Goal: Browse casually: Explore the website without a specific task or goal

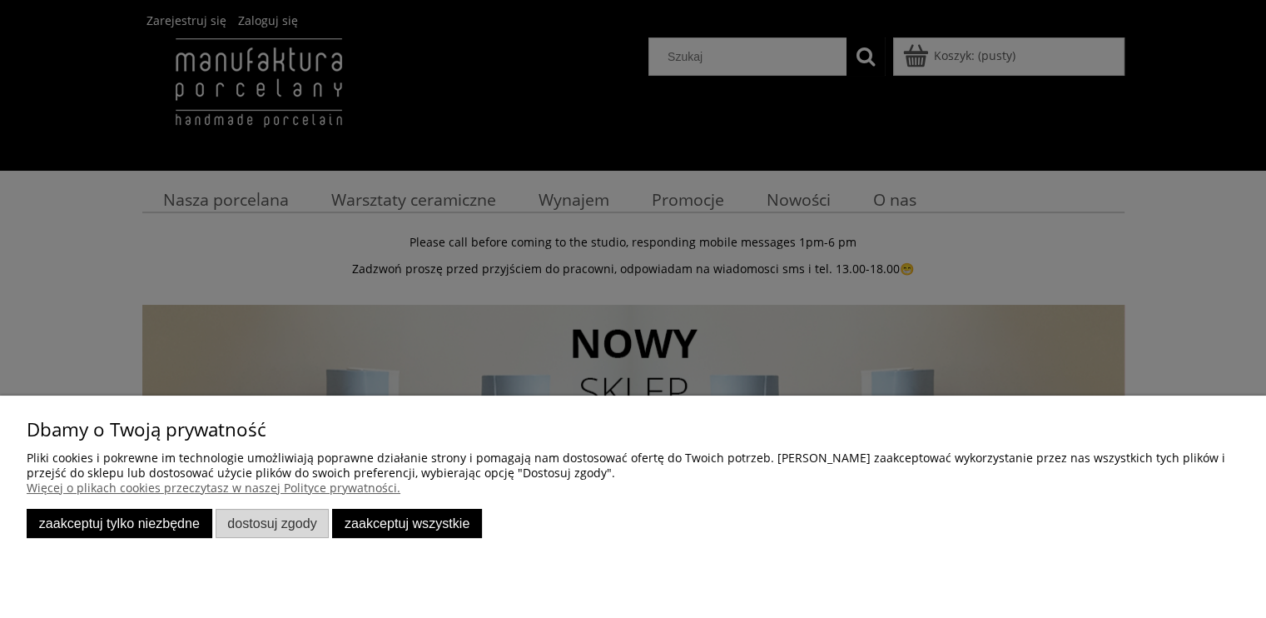
click at [164, 522] on button "Zaakceptuj tylko niezbędne" at bounding box center [120, 523] width 186 height 29
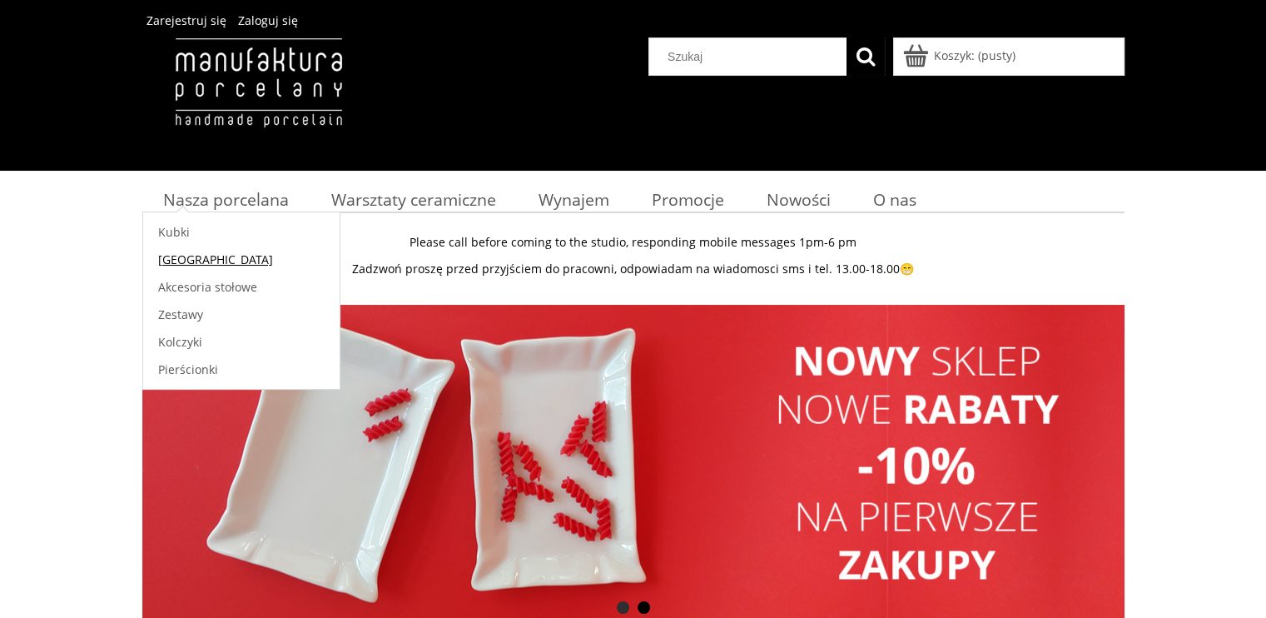
click at [187, 255] on span "[GEOGRAPHIC_DATA]" at bounding box center [215, 259] width 115 height 16
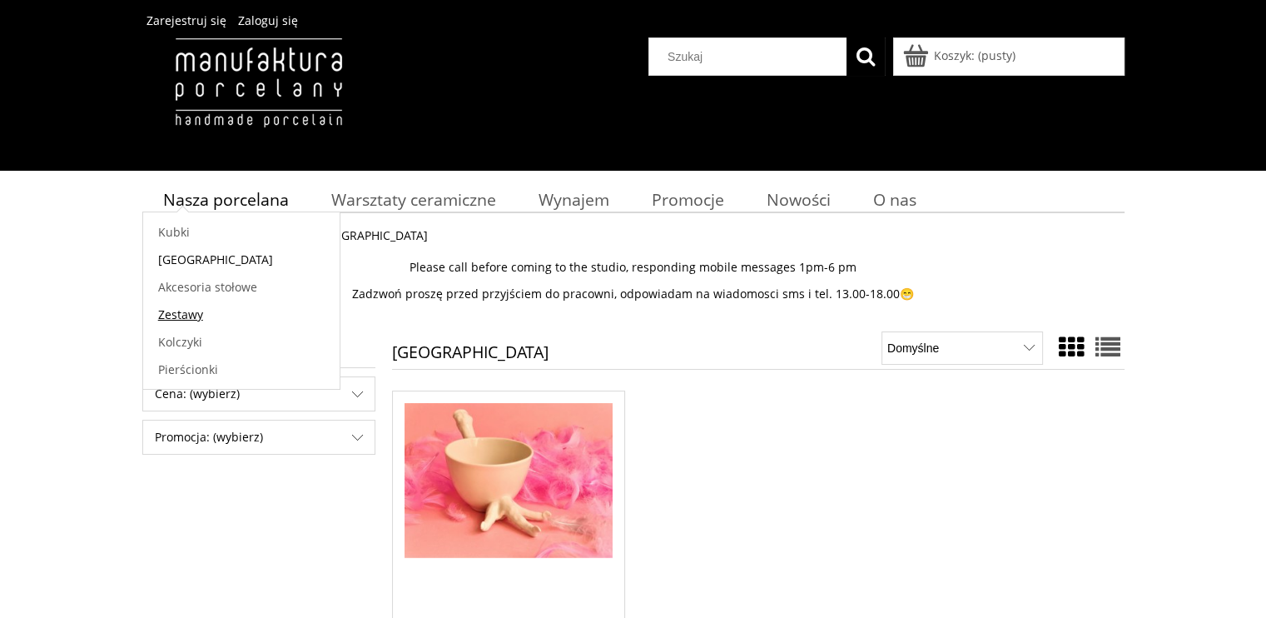
click at [173, 309] on span "Zestawy" at bounding box center [180, 314] width 45 height 16
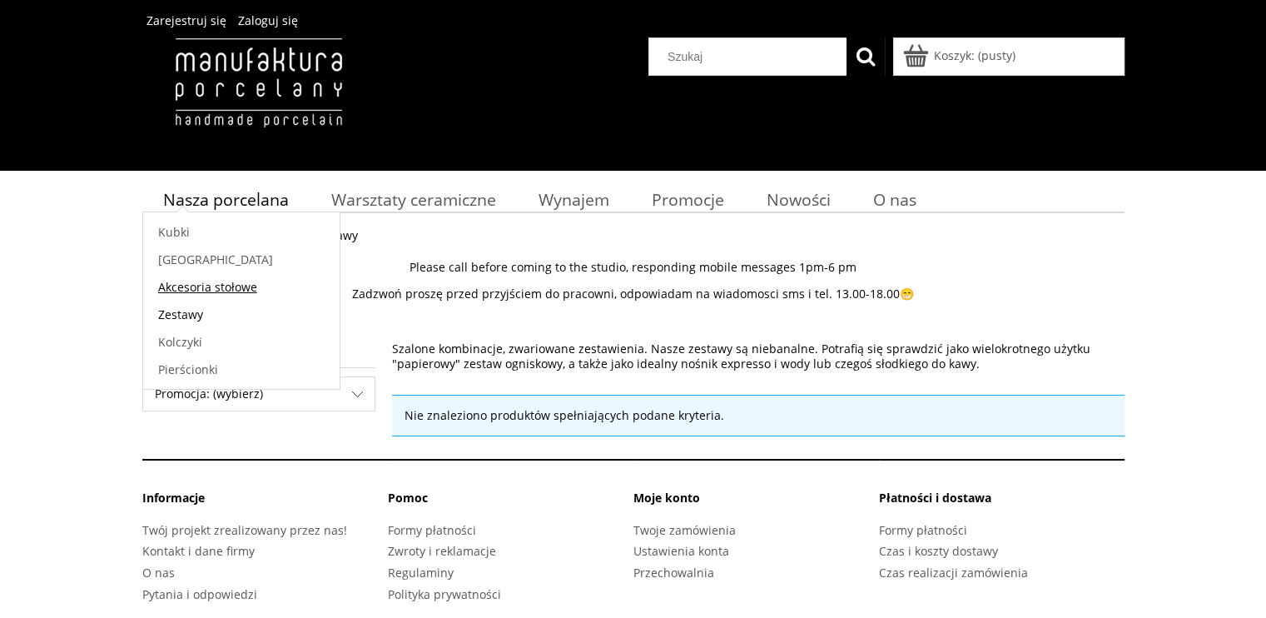
click at [196, 286] on span "Akcesoria stołowe" at bounding box center [207, 287] width 99 height 16
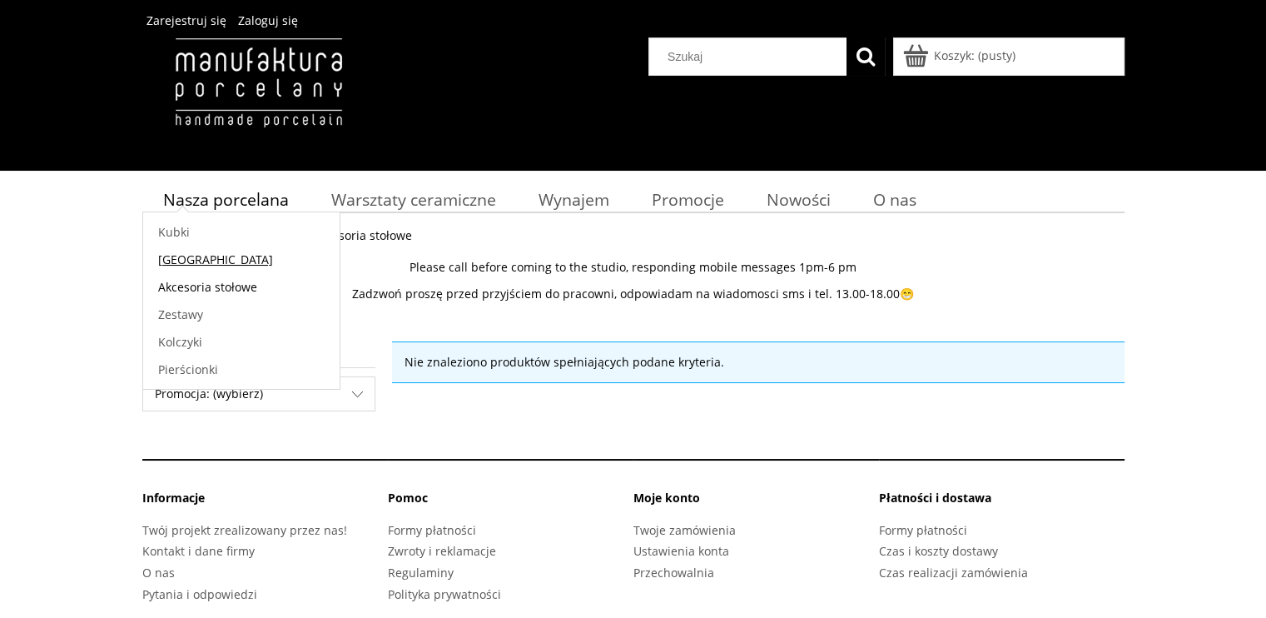
click at [196, 256] on span "[GEOGRAPHIC_DATA]" at bounding box center [215, 259] width 115 height 16
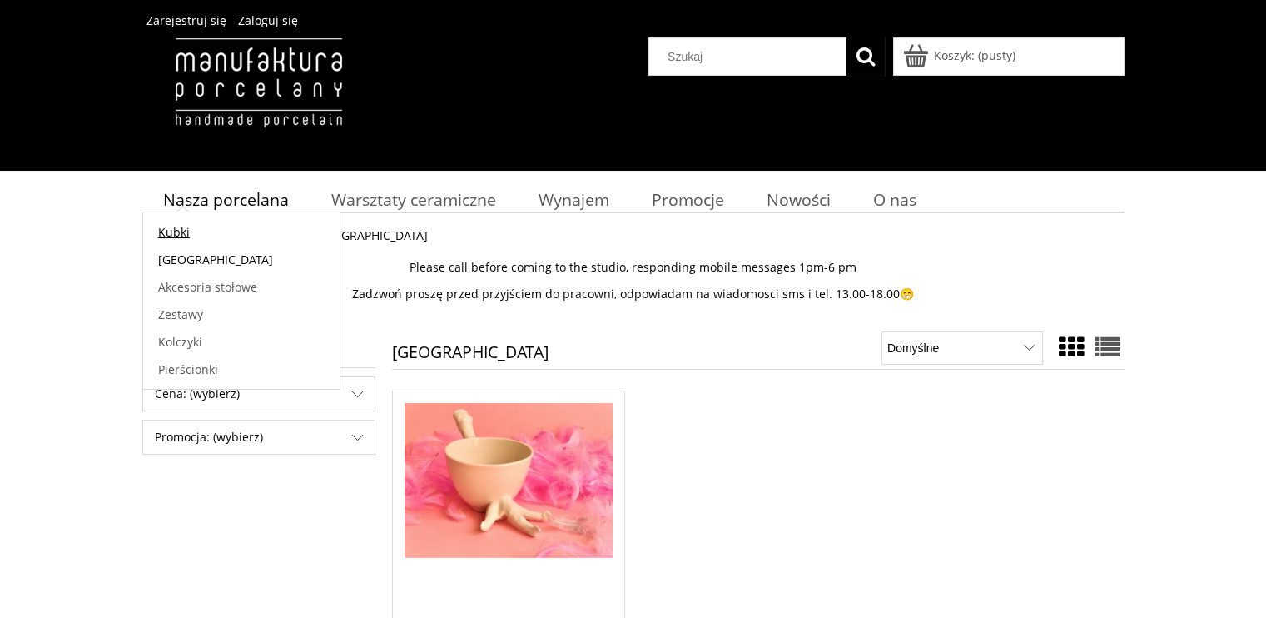
click at [177, 224] on span "Kubki" at bounding box center [174, 232] width 32 height 16
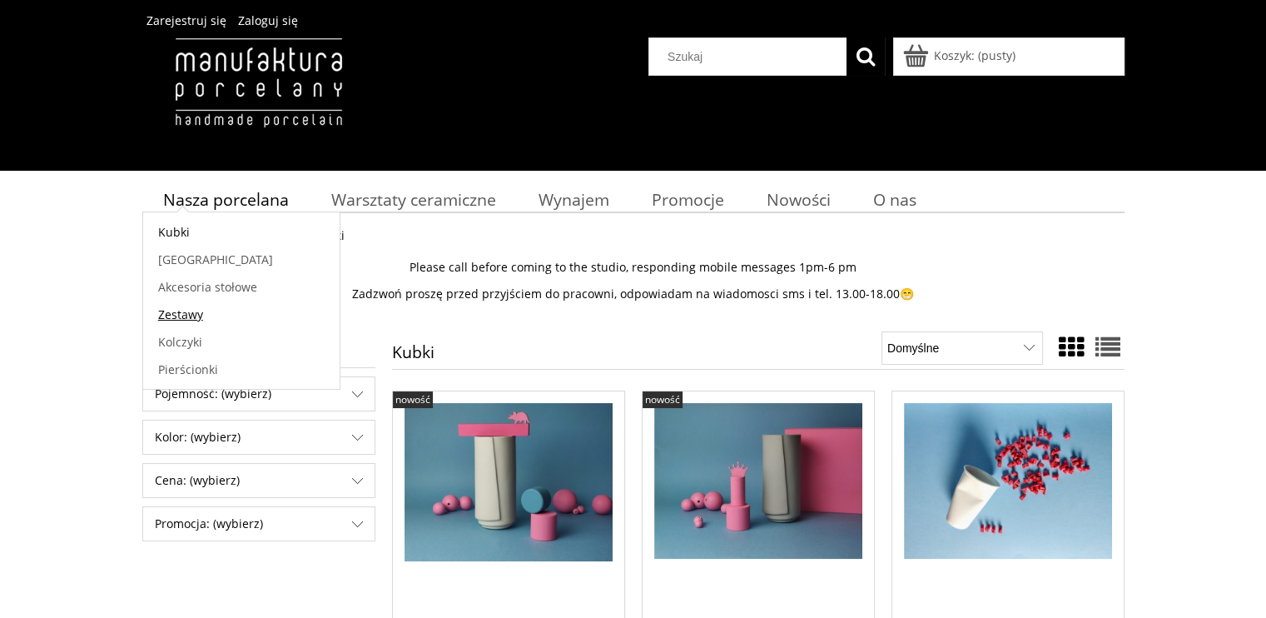
click at [183, 309] on span "Zestawy" at bounding box center [180, 314] width 45 height 16
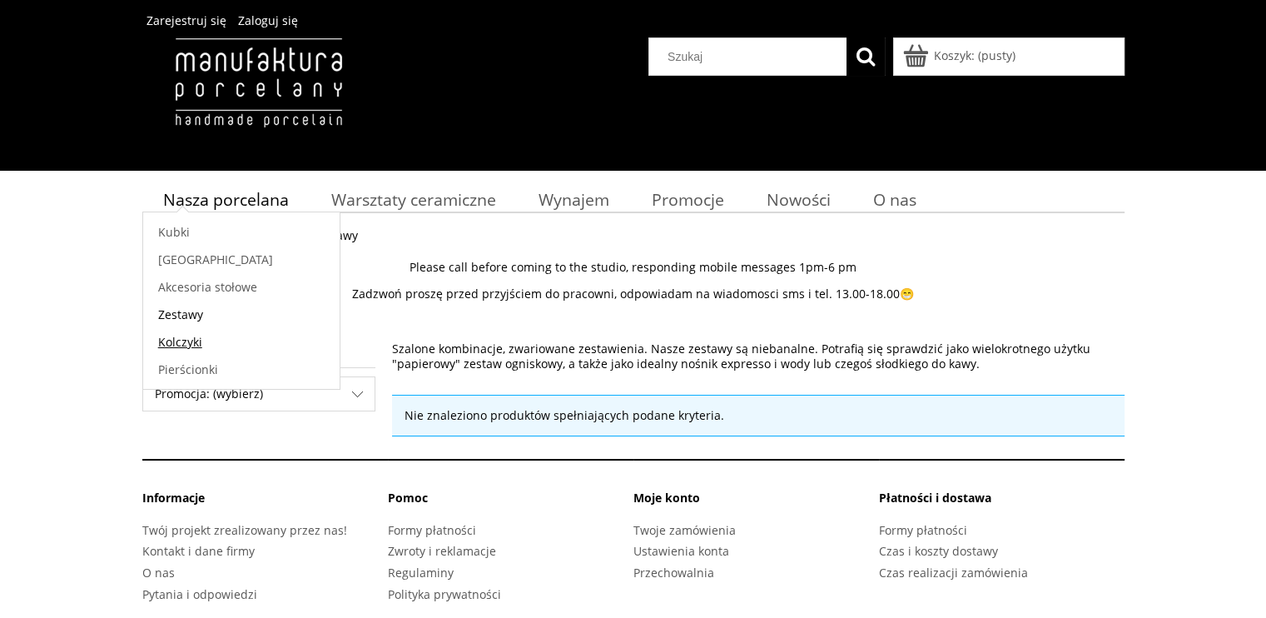
click at [176, 329] on link "Kolczyki" at bounding box center [241, 341] width 196 height 27
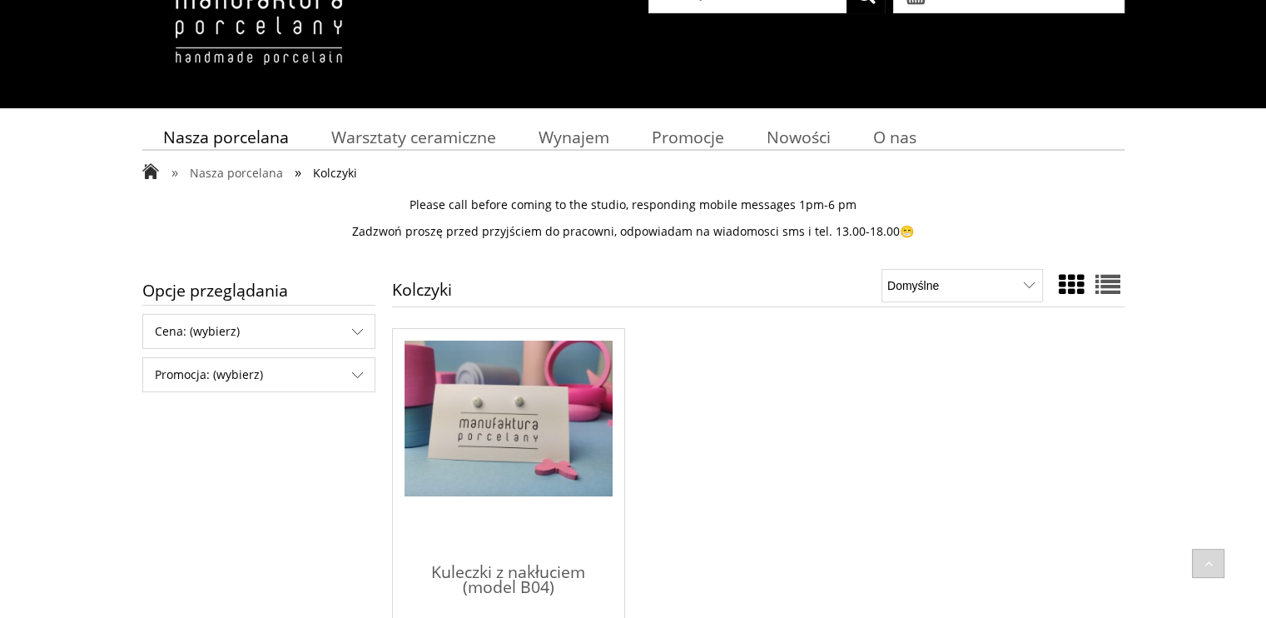
scroll to position [62, 0]
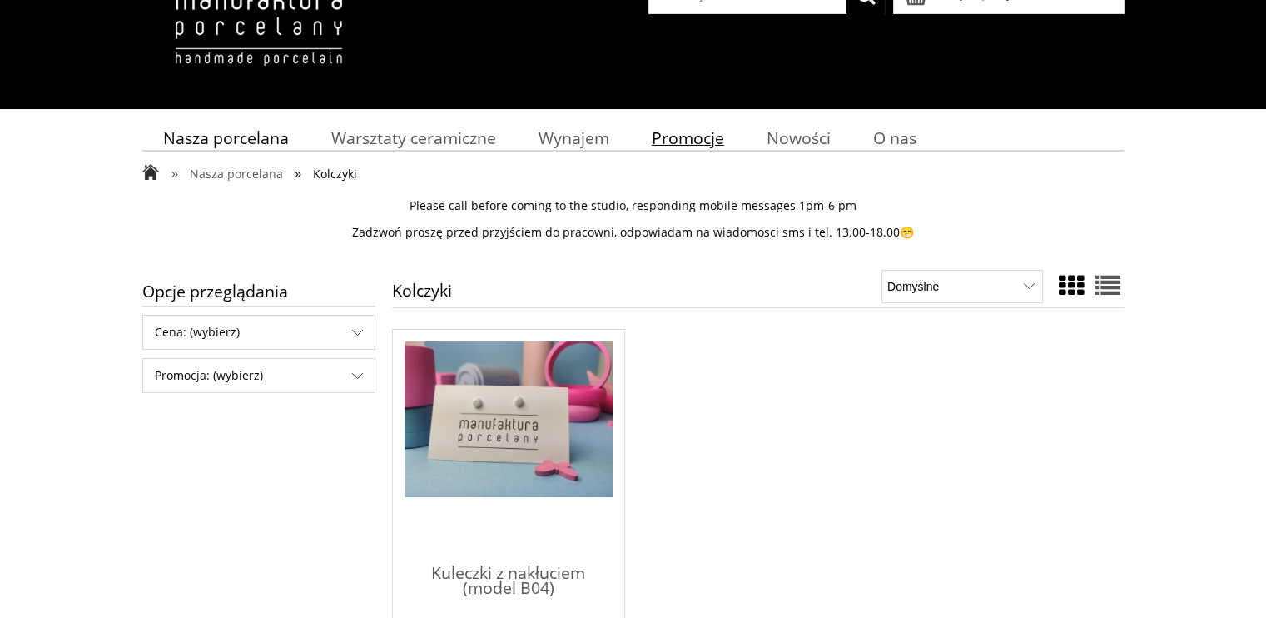
click at [679, 140] on span "Promocje" at bounding box center [688, 138] width 72 height 22
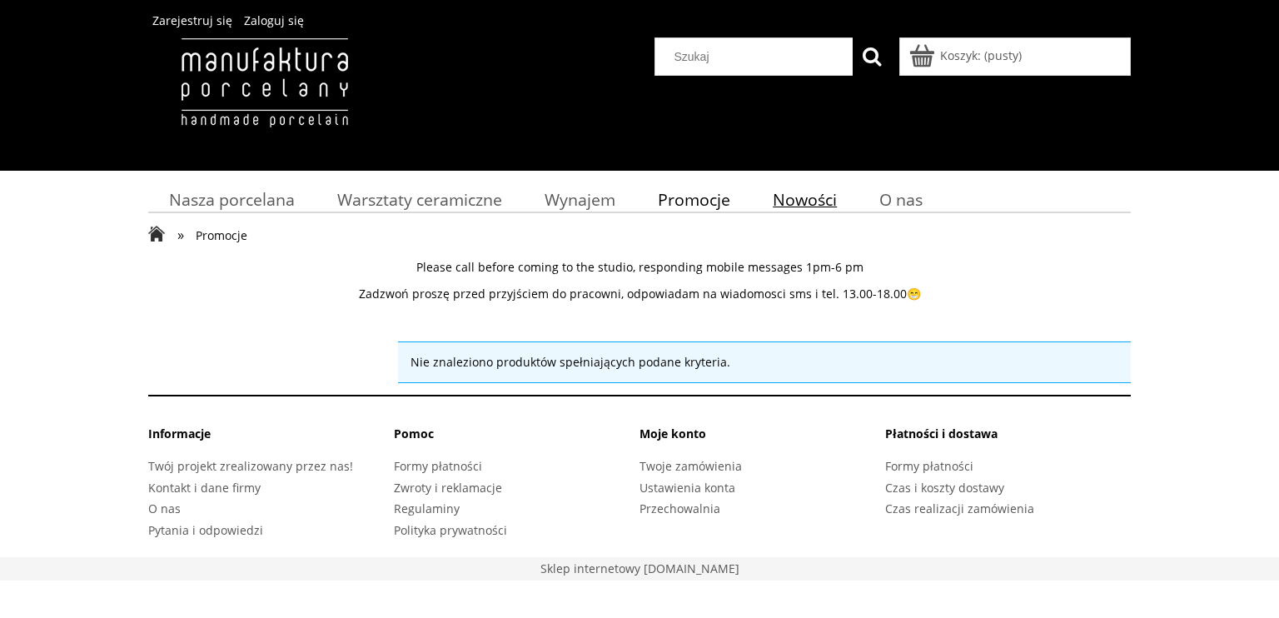
click at [812, 190] on span "Nowości" at bounding box center [805, 199] width 64 height 22
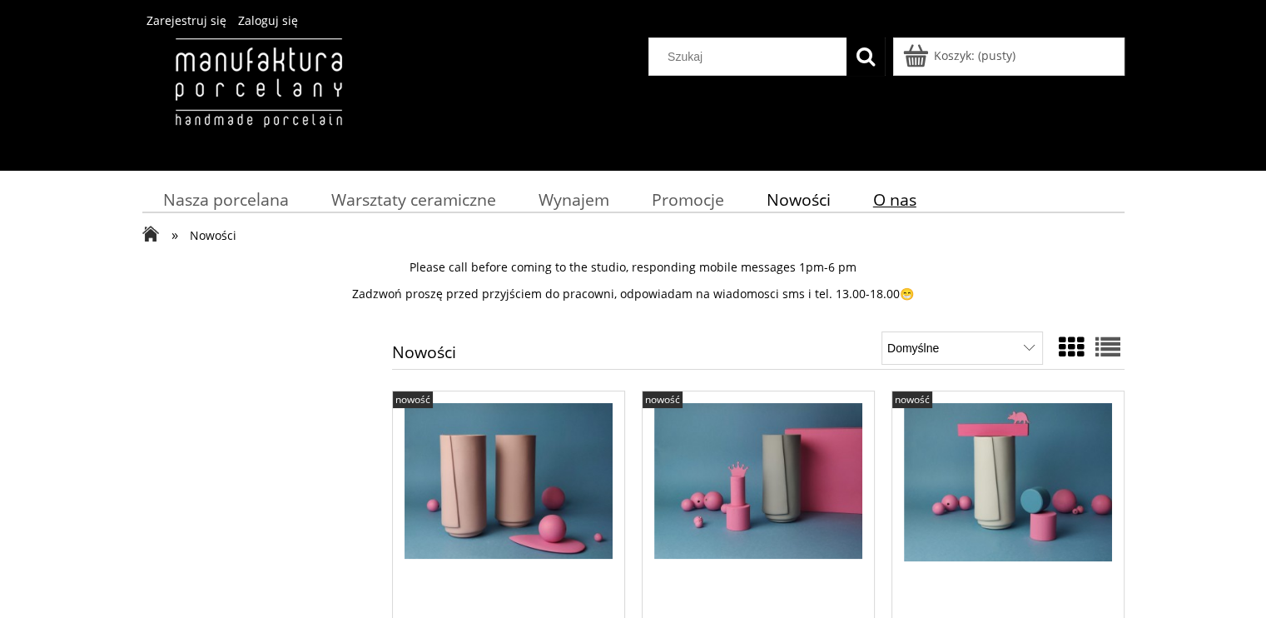
click at [912, 199] on span "O nas" at bounding box center [894, 199] width 43 height 22
